Goal: Find specific page/section: Find specific page/section

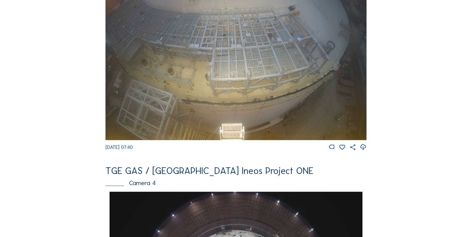
scroll to position [203, 0]
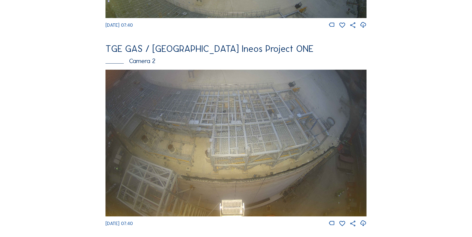
click at [127, 105] on img at bounding box center [235, 143] width 261 height 147
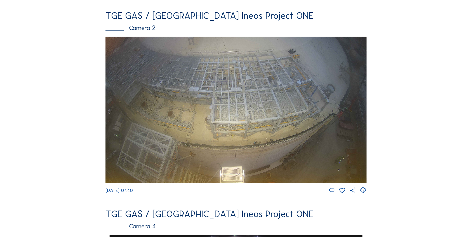
scroll to position [279, 0]
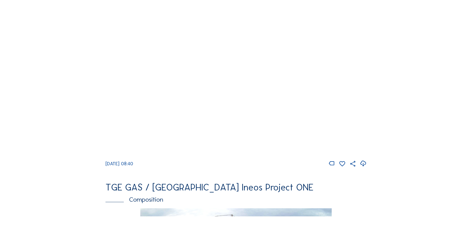
scroll to position [508, 0]
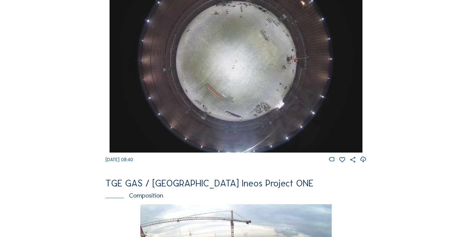
click at [361, 164] on icon at bounding box center [362, 159] width 7 height 8
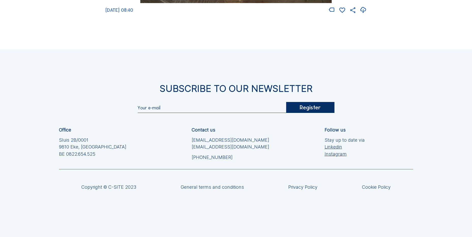
scroll to position [750, 0]
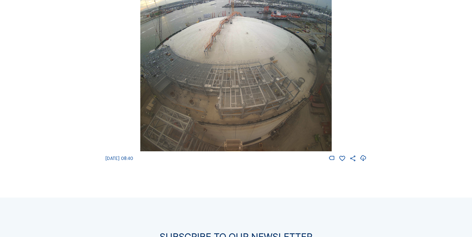
click at [111, 66] on div "Tu 30 Sep 2025 08:40" at bounding box center [235, 62] width 261 height 200
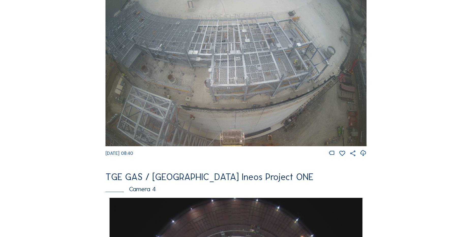
scroll to position [217, 0]
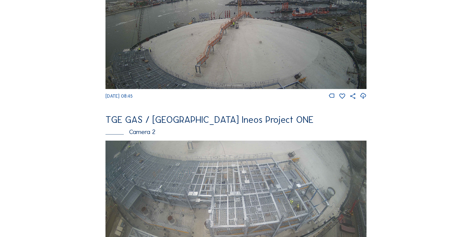
scroll to position [102, 0]
